Goal: Task Accomplishment & Management: Use online tool/utility

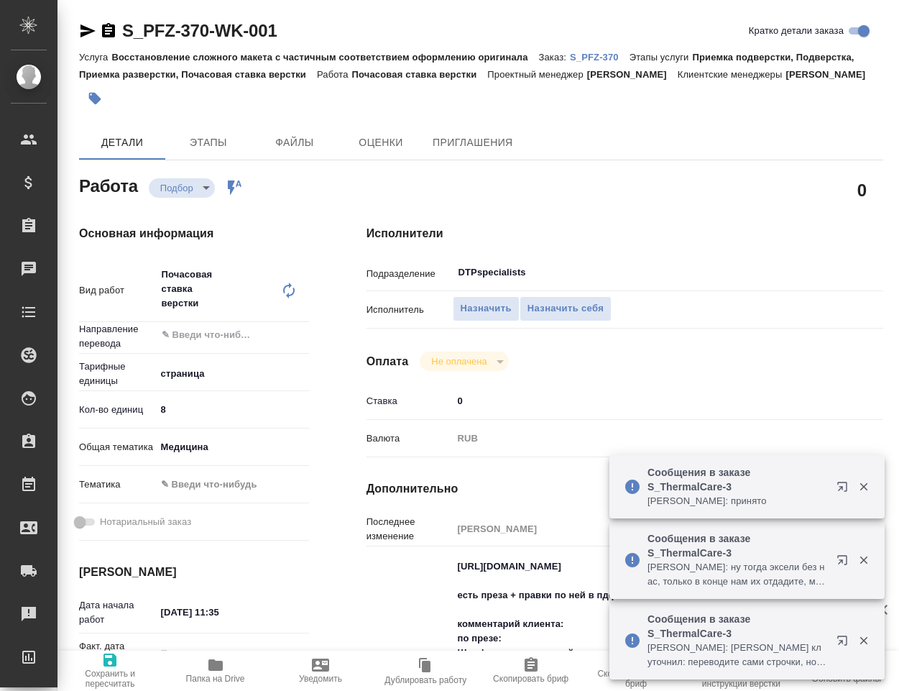
type textarea "x"
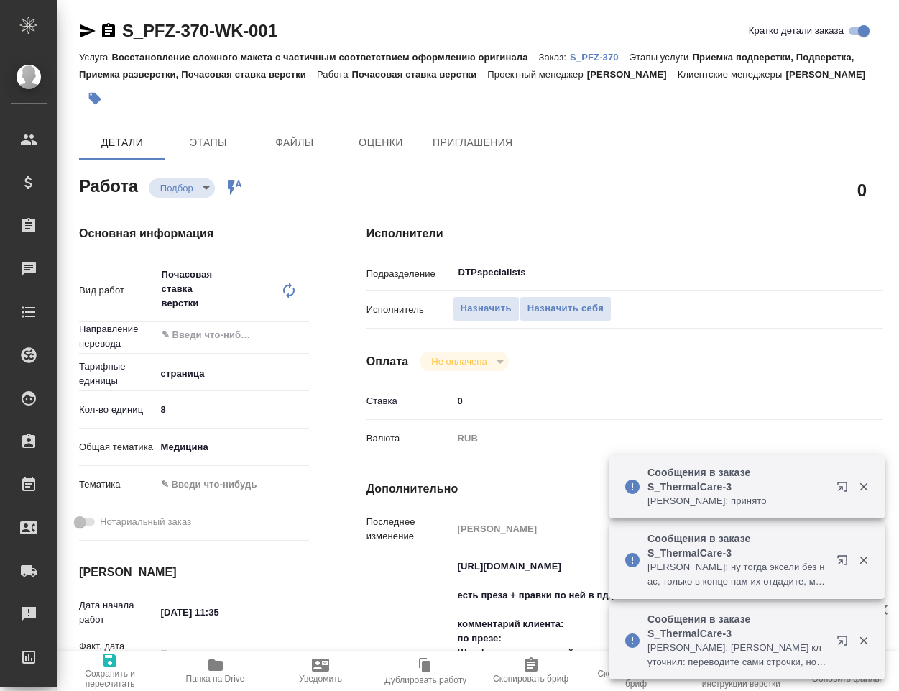
type textarea "x"
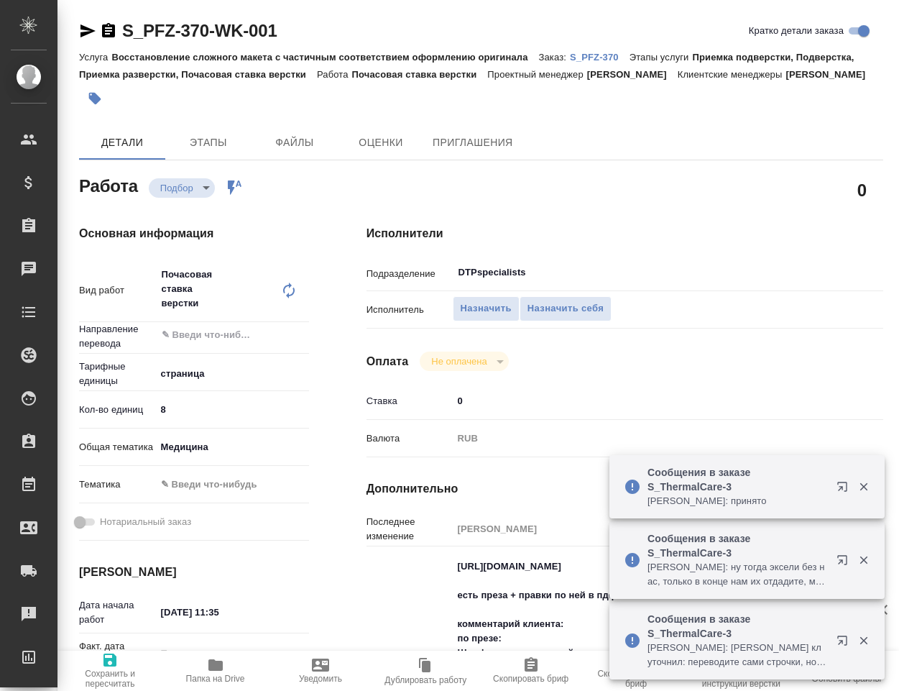
type textarea "x"
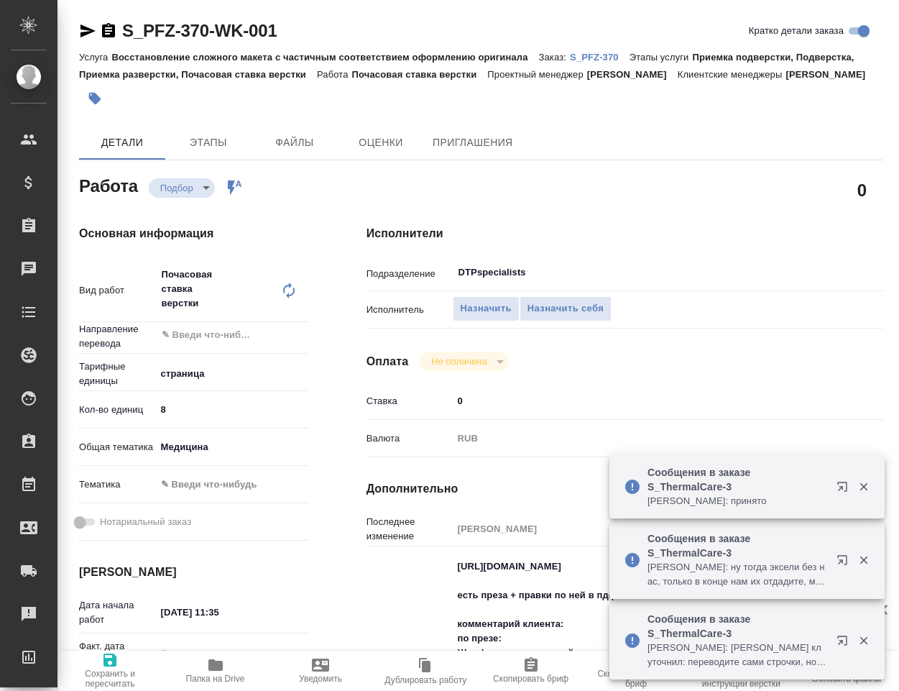
type textarea "x"
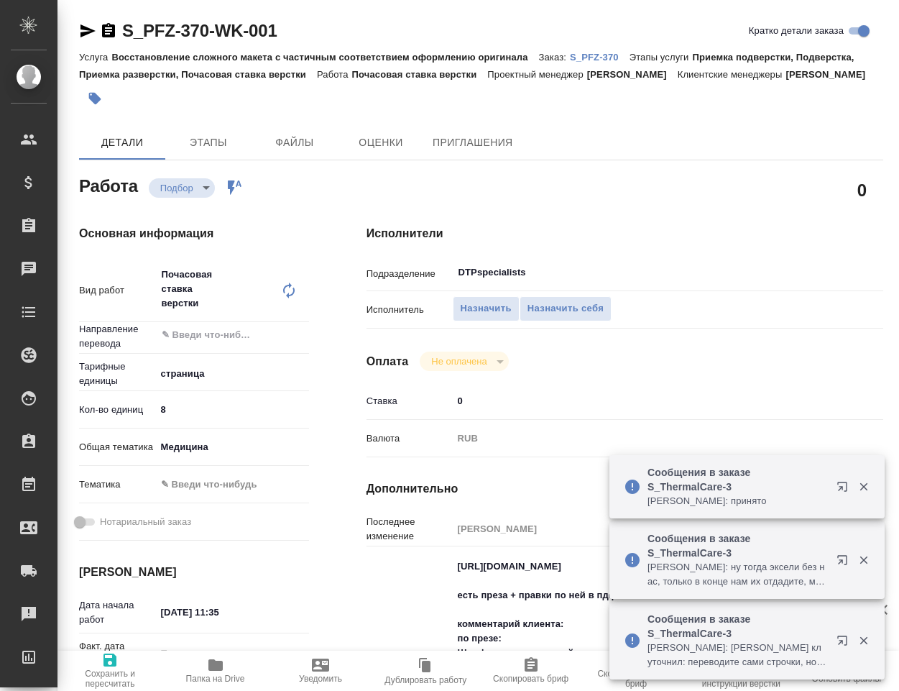
type textarea "x"
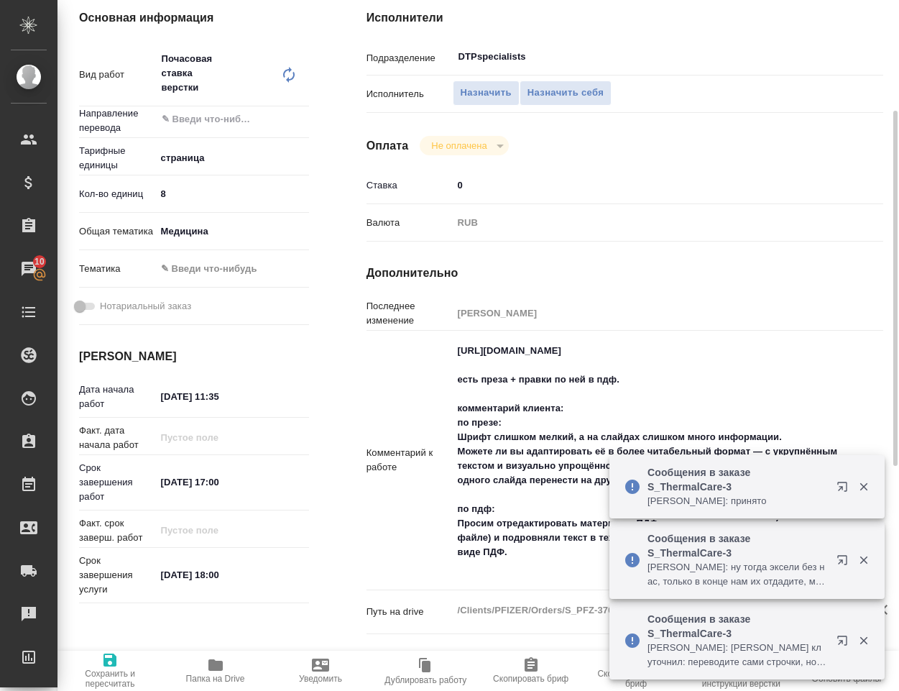
scroll to position [359, 0]
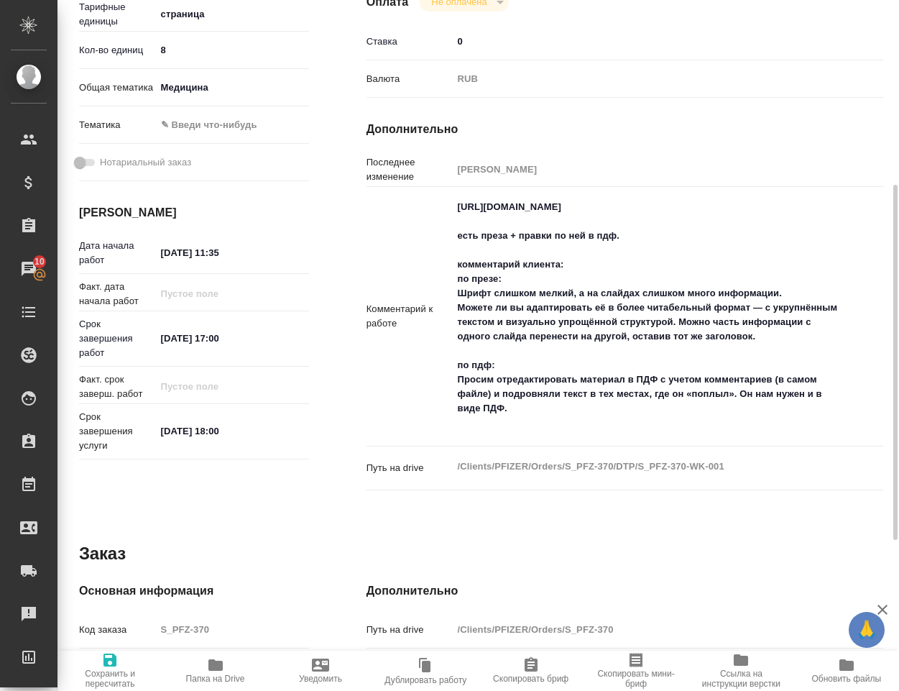
click at [214, 670] on icon "button" at bounding box center [215, 665] width 14 height 12
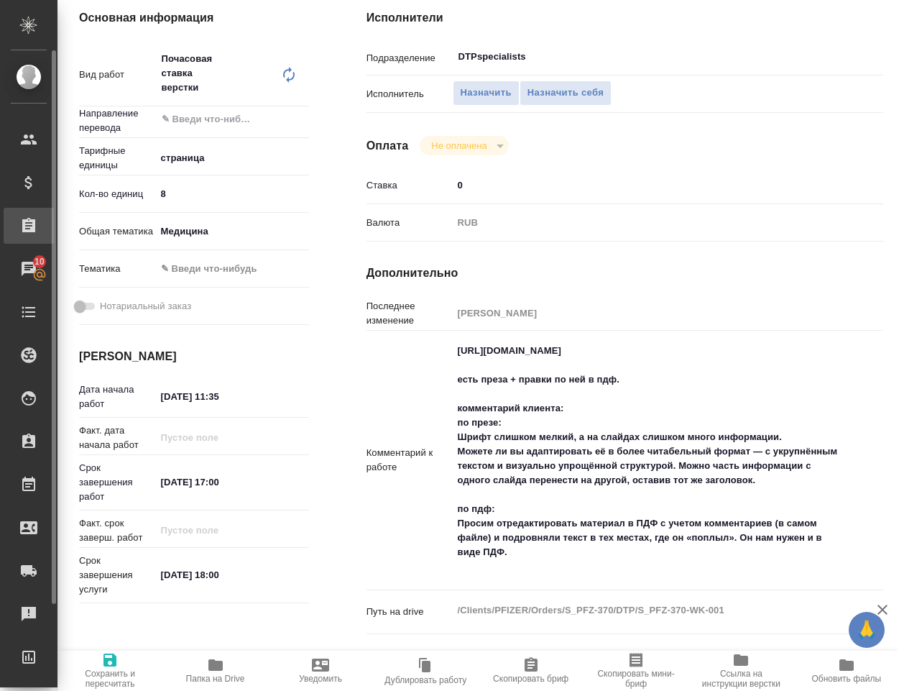
type textarea "x"
